Goal: Transaction & Acquisition: Purchase product/service

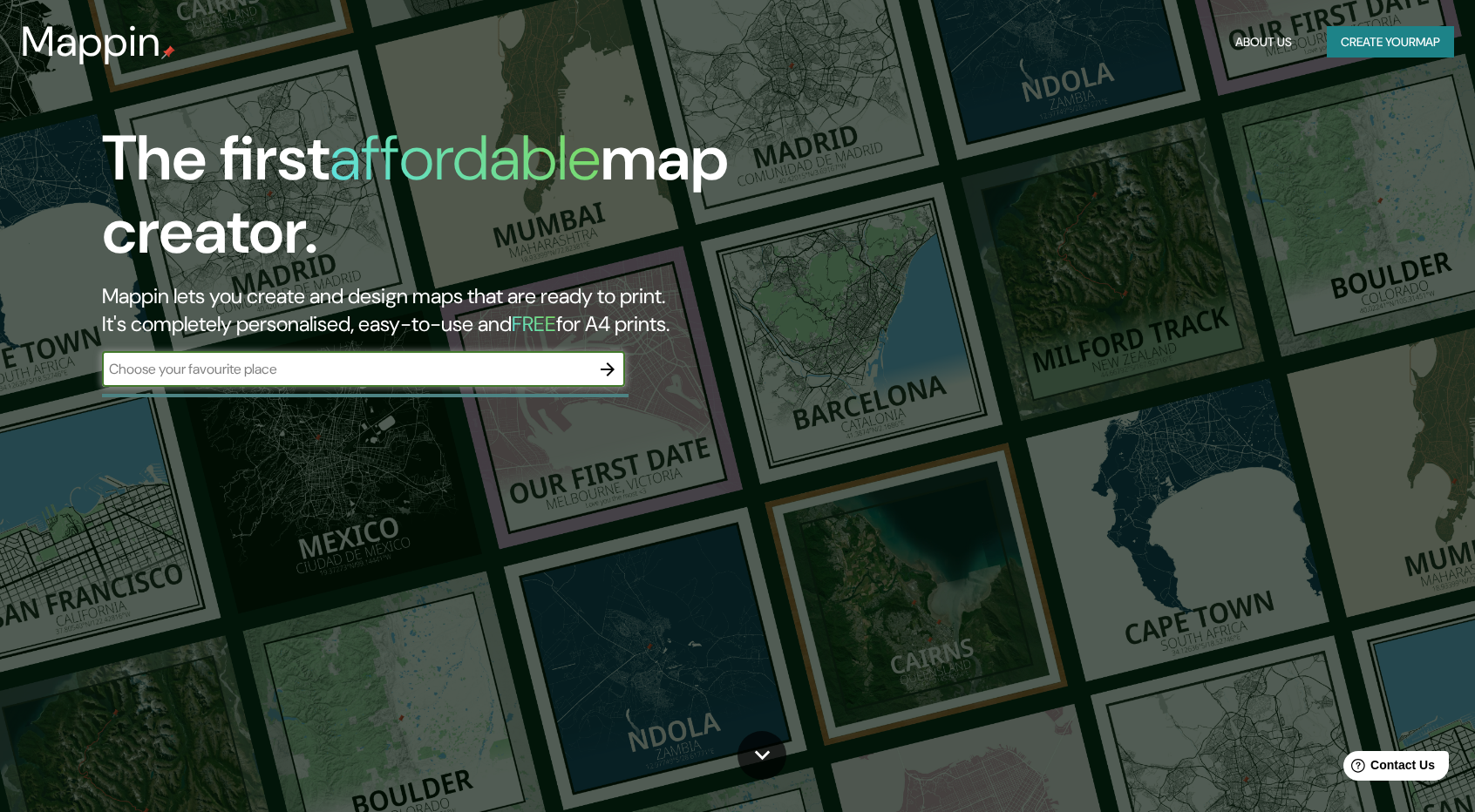
click at [556, 369] on input "text" at bounding box center [346, 369] width 488 height 20
click at [1355, 49] on button "Create your map" at bounding box center [1390, 42] width 127 height 33
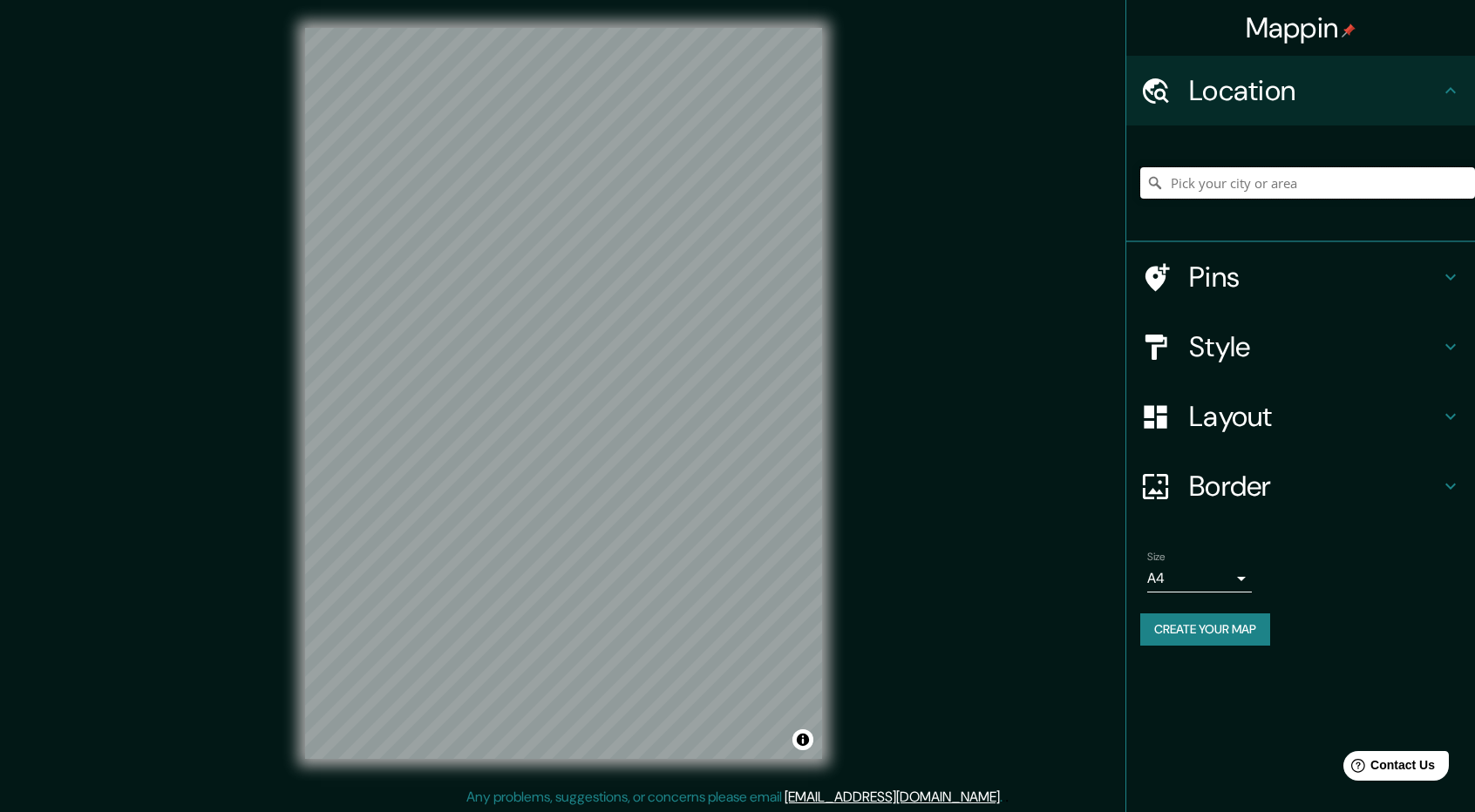
click at [1224, 184] on input "Pick your city or area" at bounding box center [1307, 184] width 335 height 32
type input "La [PERSON_NAME], [GEOGRAPHIC_DATA][PERSON_NAME], [GEOGRAPHIC_DATA]"
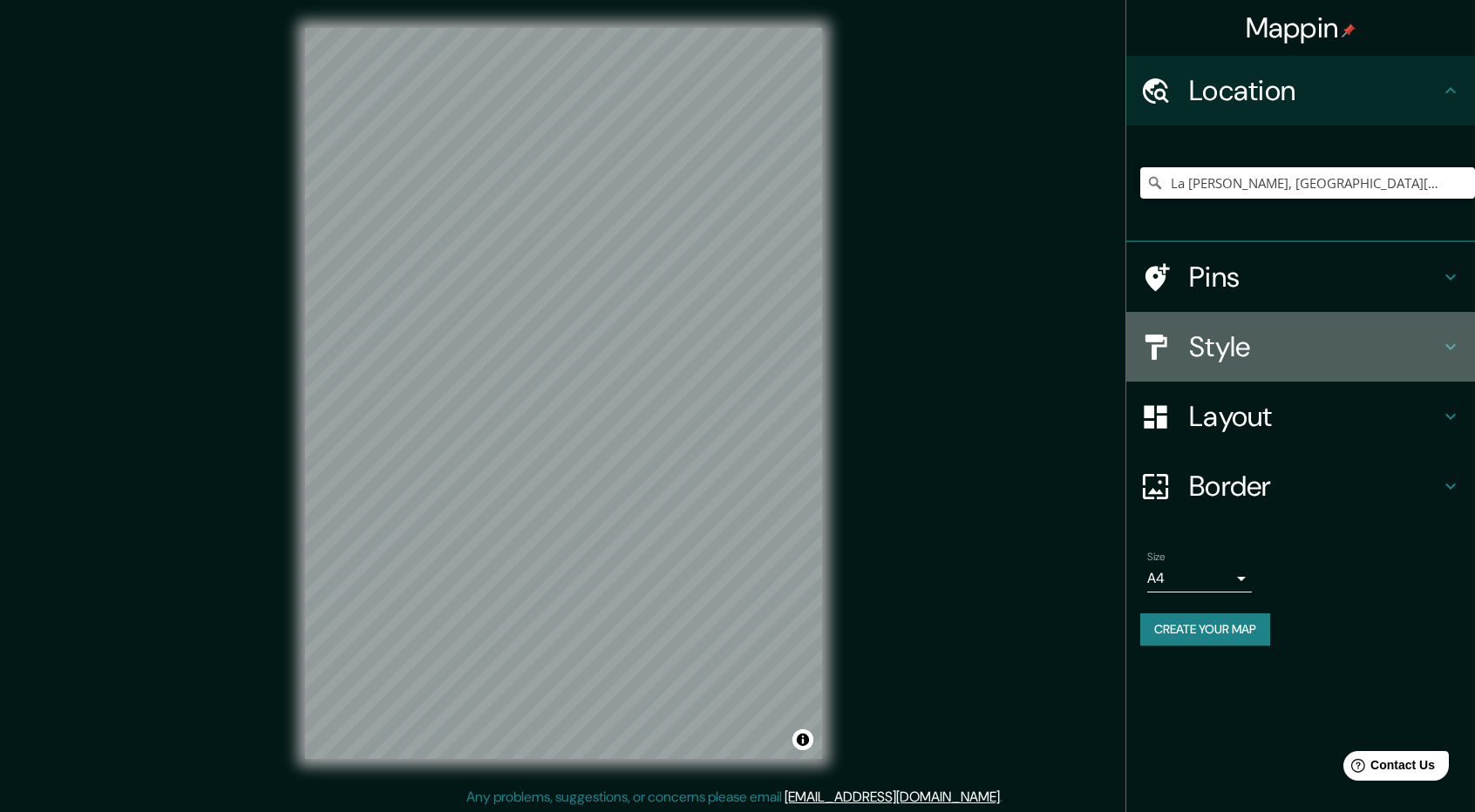
click at [1252, 352] on h4 "Style" at bounding box center [1314, 346] width 251 height 34
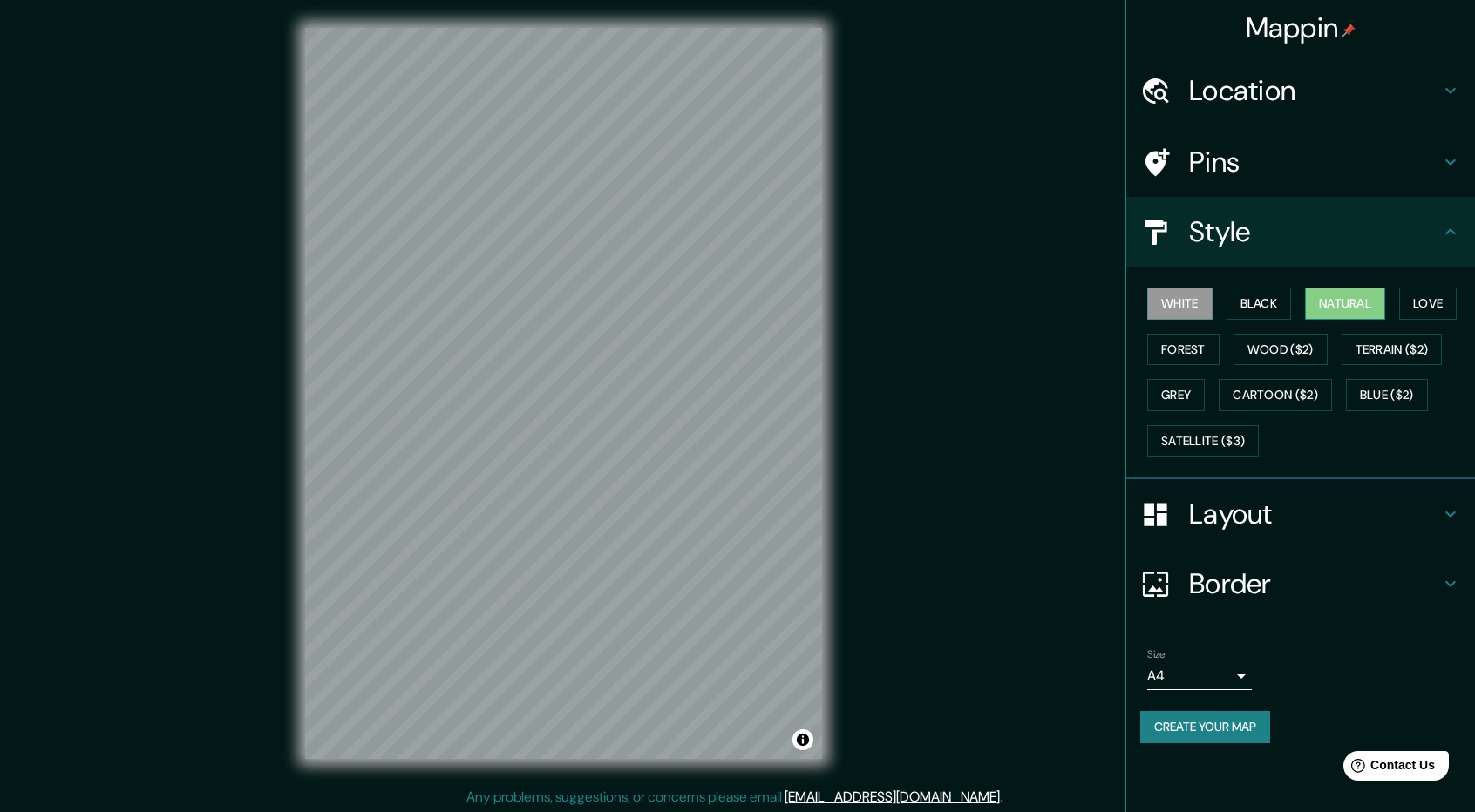
click at [1324, 294] on button "Natural" at bounding box center [1344, 304] width 80 height 33
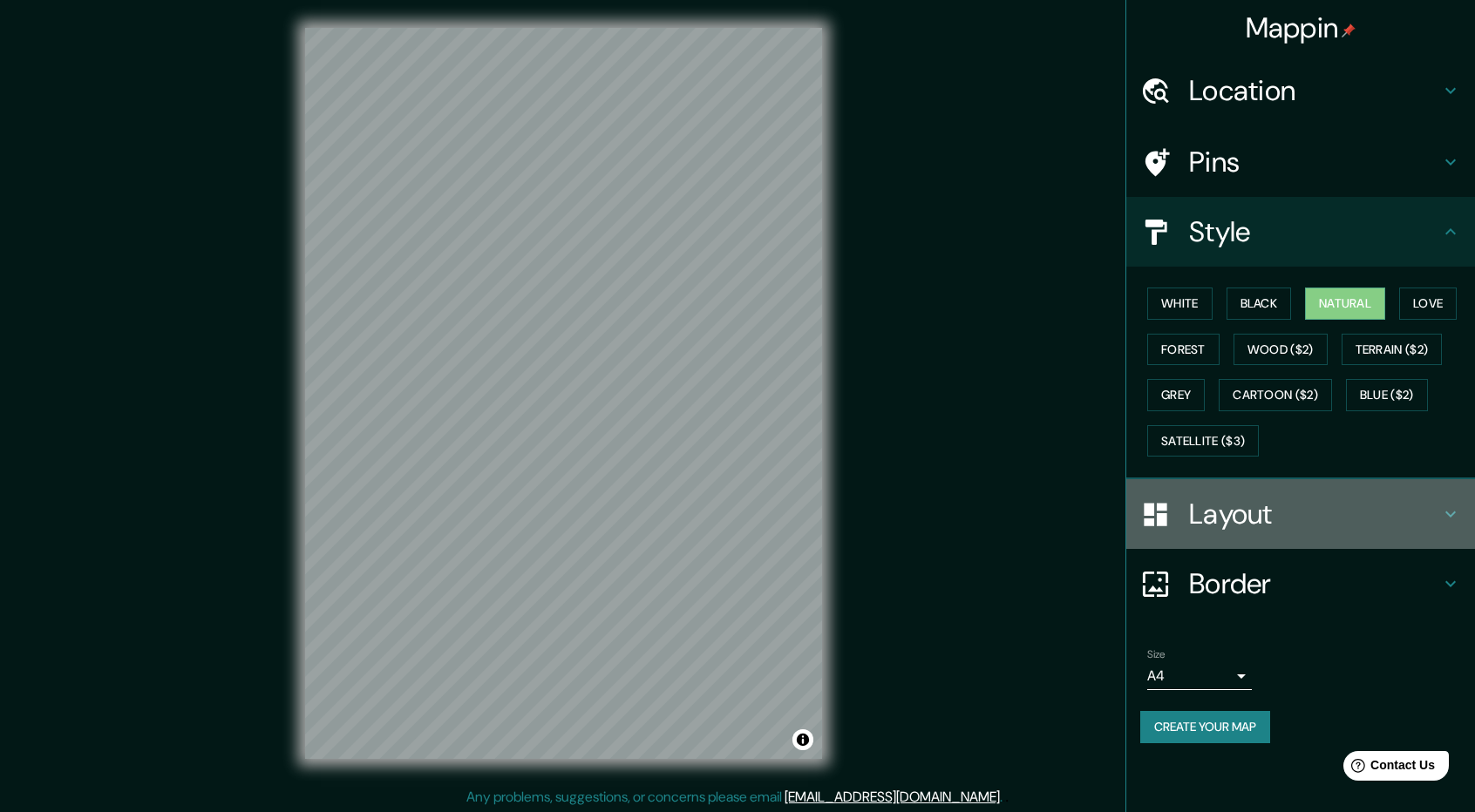
click at [1223, 530] on div "Layout" at bounding box center [1300, 514] width 349 height 70
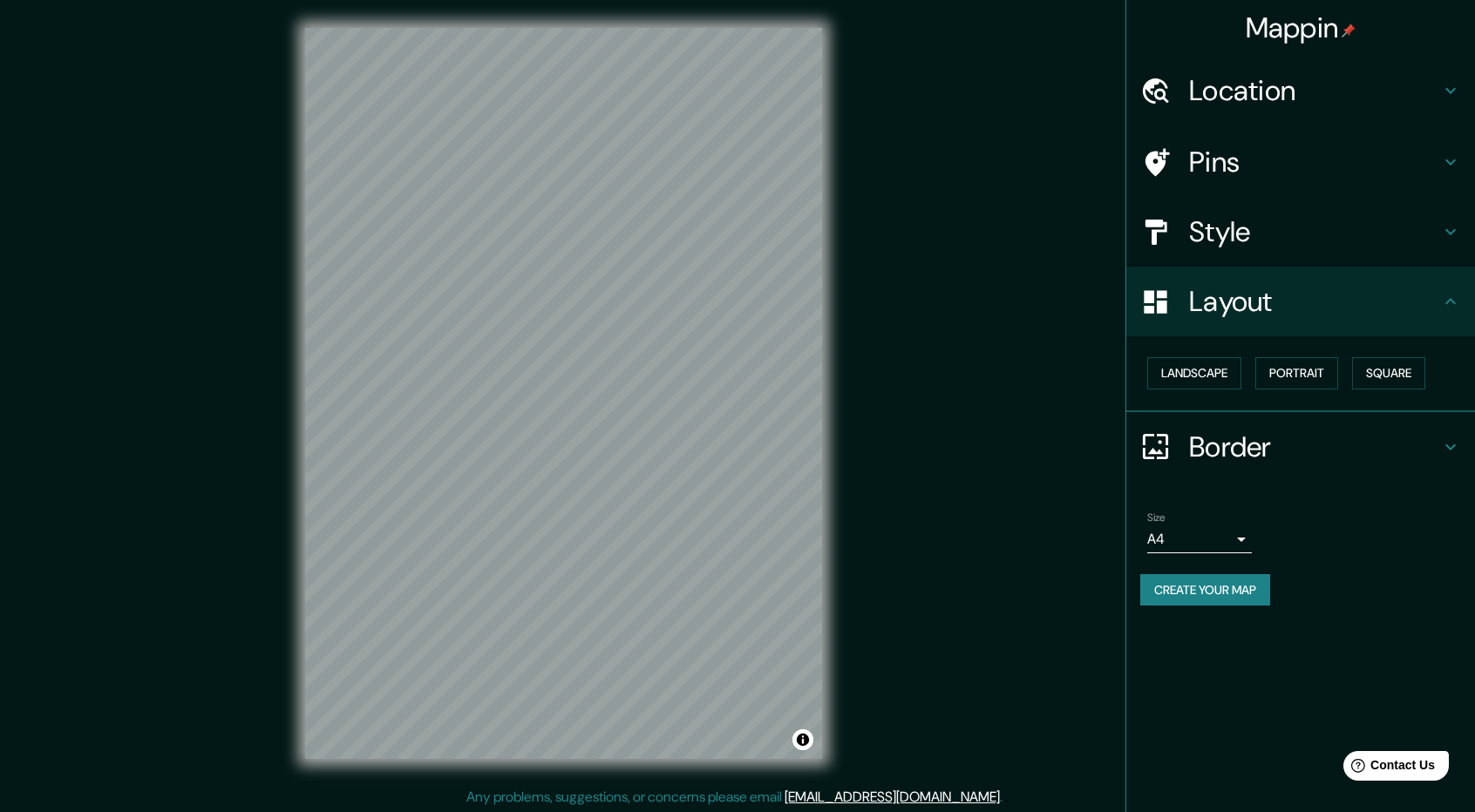
click at [1212, 325] on div "Layout" at bounding box center [1300, 301] width 349 height 70
click at [1250, 250] on div "Style" at bounding box center [1300, 231] width 349 height 70
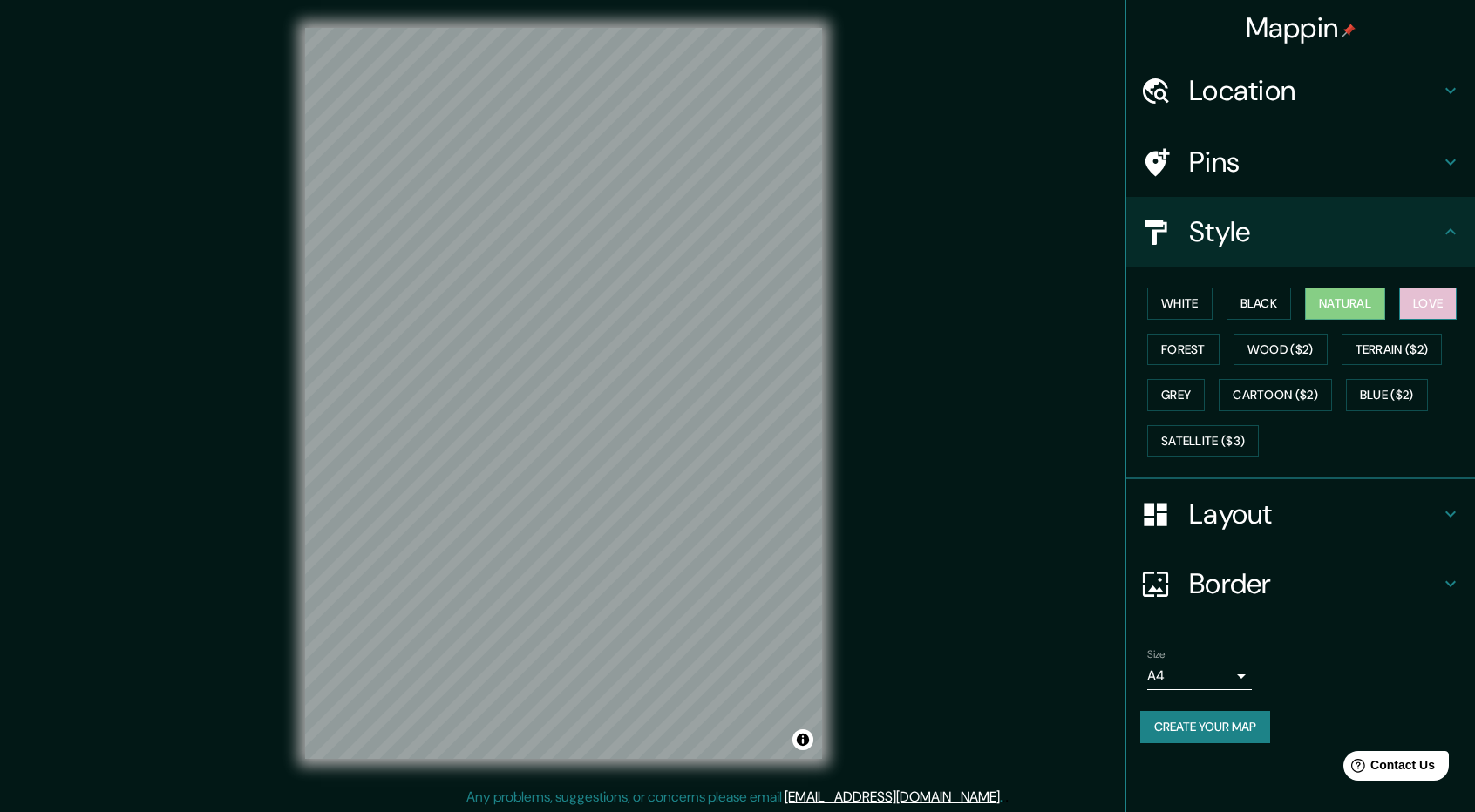
click at [1423, 308] on button "Love" at bounding box center [1427, 304] width 57 height 33
click at [1391, 357] on button "Terrain ($2)" at bounding box center [1392, 350] width 102 height 33
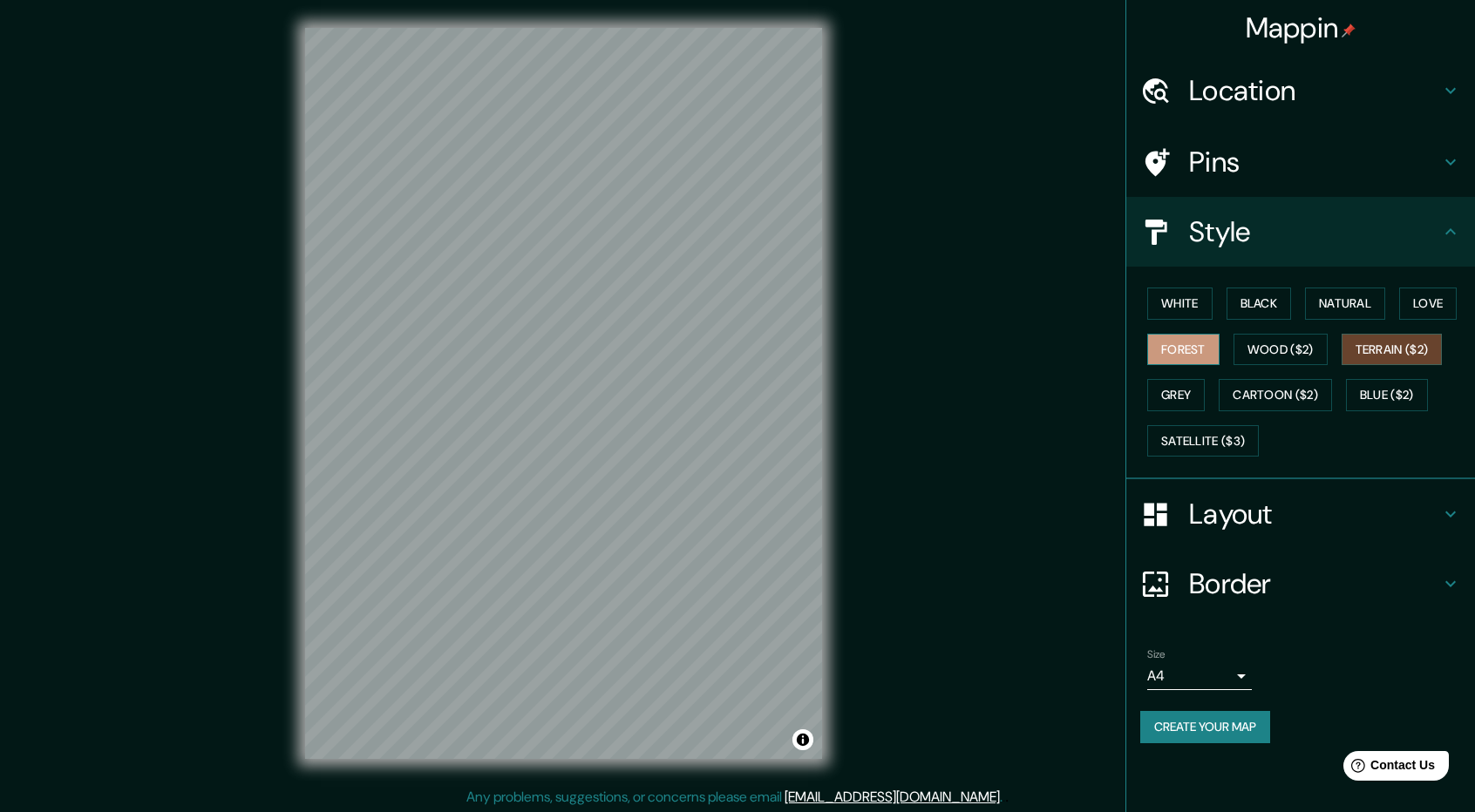
click at [1170, 344] on button "Forest" at bounding box center [1183, 350] width 72 height 33
click at [1166, 383] on button "Grey" at bounding box center [1175, 395] width 57 height 33
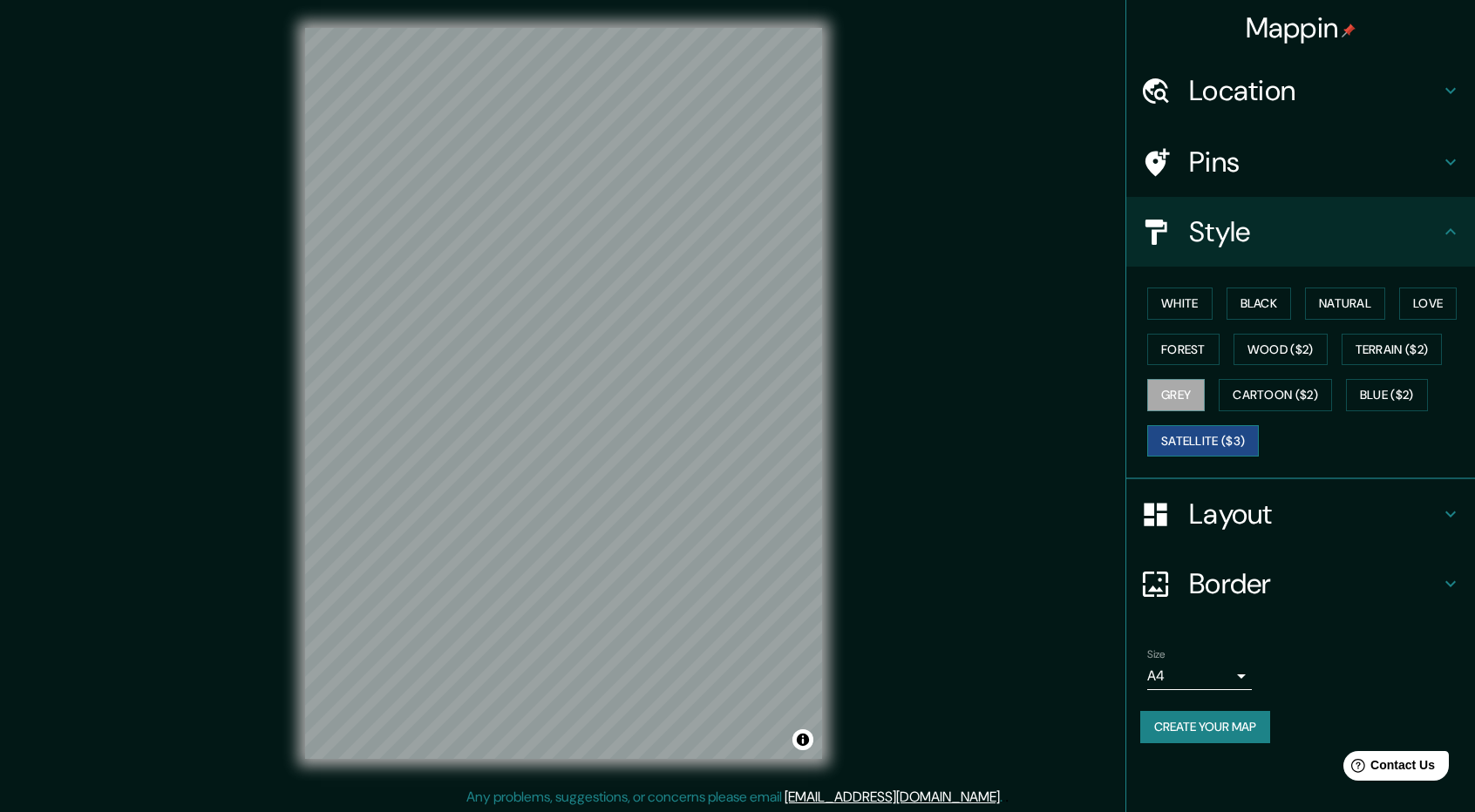
click at [1200, 437] on button "Satellite ($3)" at bounding box center [1202, 441] width 111 height 33
click at [1284, 400] on button "Cartoon ($2)" at bounding box center [1275, 395] width 113 height 33
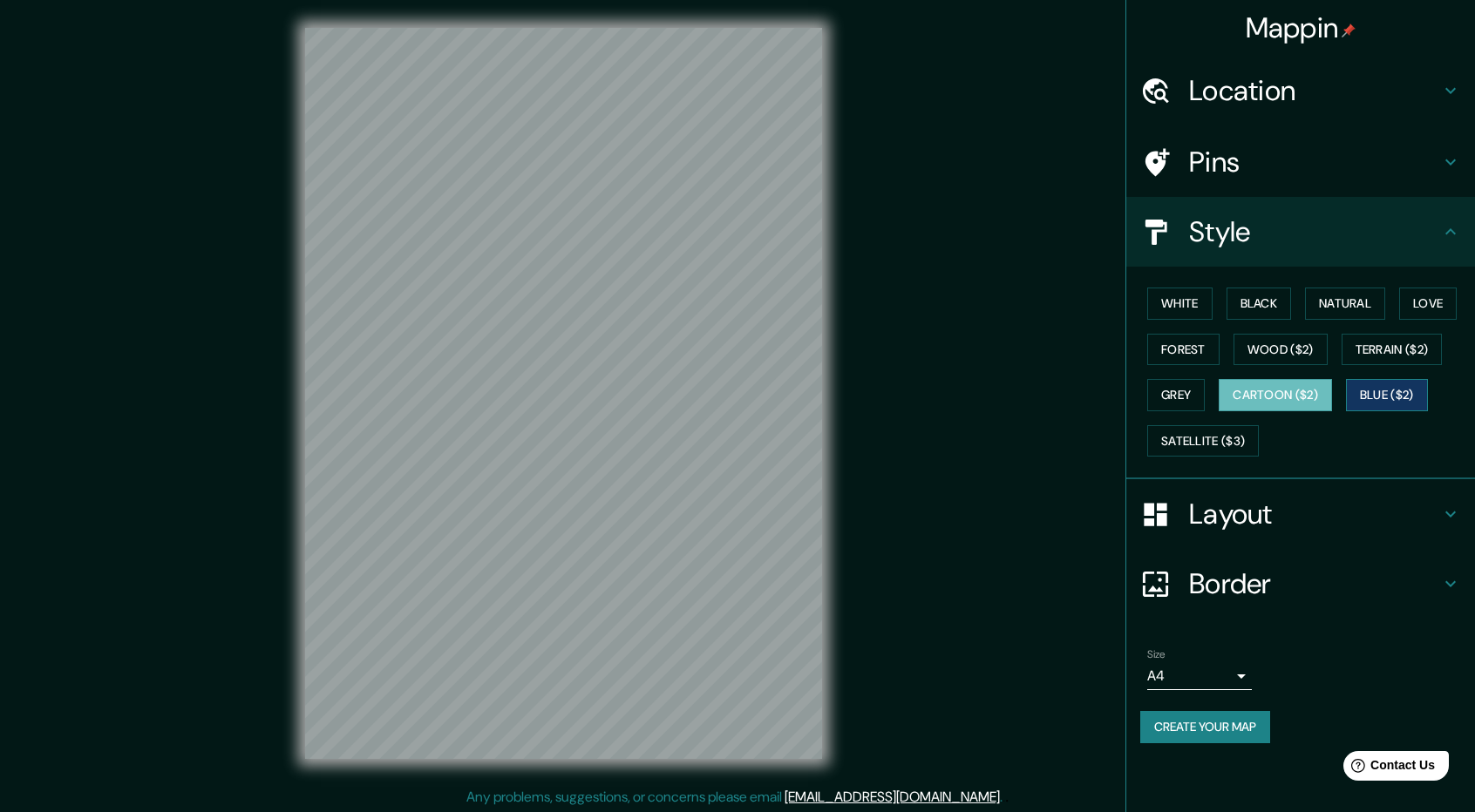
click at [1388, 384] on button "Blue ($2)" at bounding box center [1387, 395] width 82 height 33
click at [1227, 716] on button "Create your map" at bounding box center [1205, 727] width 130 height 33
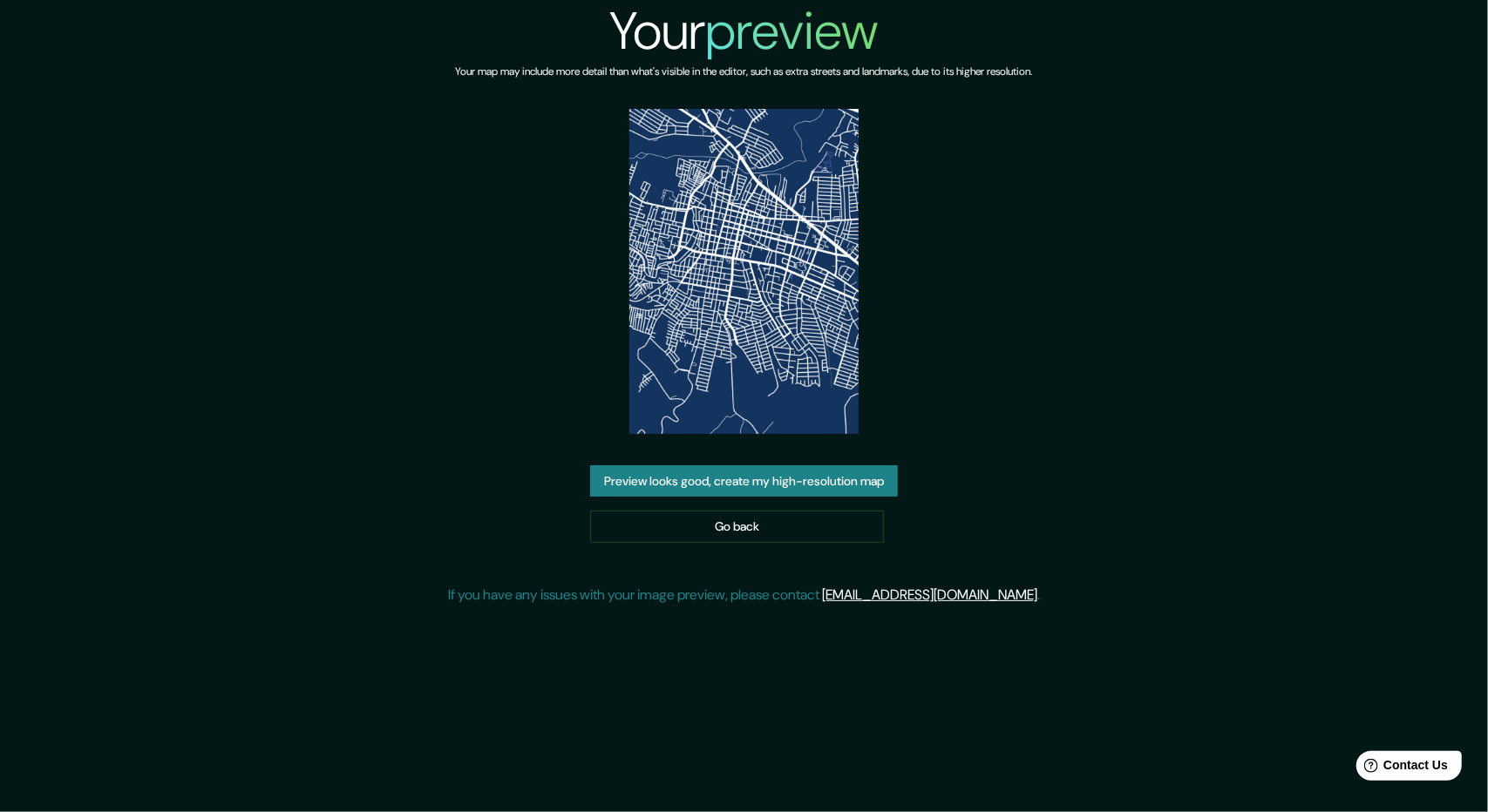
click at [769, 479] on button "Preview looks good, create my high-resolution map" at bounding box center [744, 481] width 308 height 33
